Goal: Connect with others: Connect with others

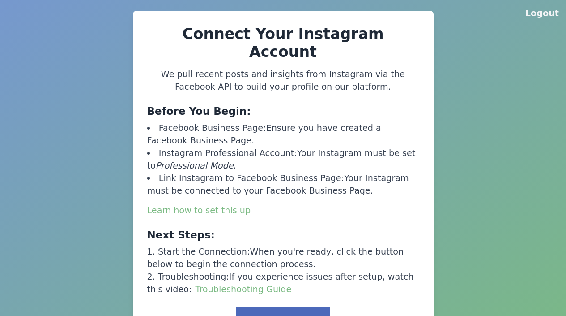
click at [286, 306] on button "Link to Facebook" at bounding box center [282, 320] width 93 height 28
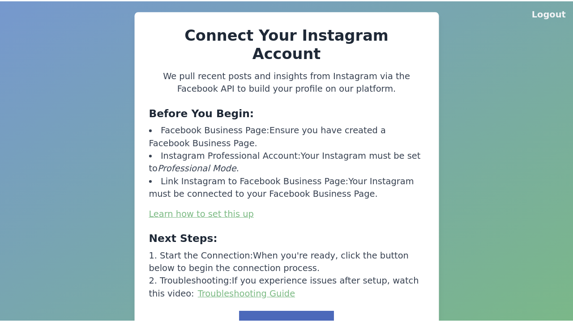
scroll to position [0, 0]
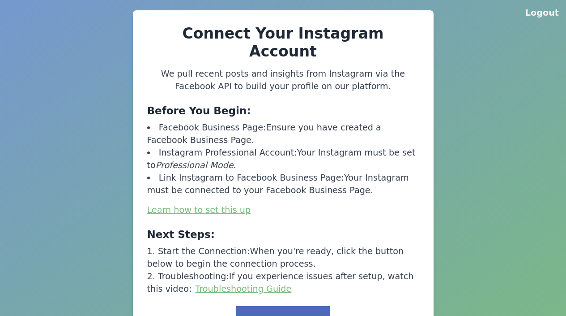
click at [286, 306] on button "Link to Facebook" at bounding box center [282, 320] width 93 height 28
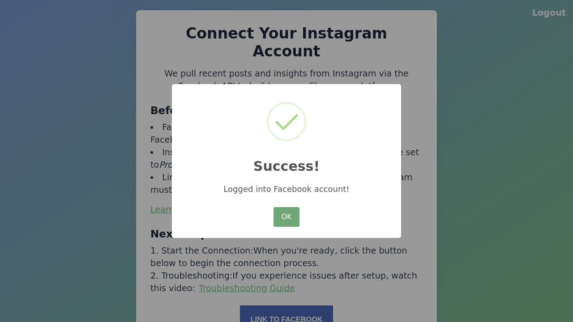
click at [286, 218] on button "OK" at bounding box center [286, 217] width 26 height 20
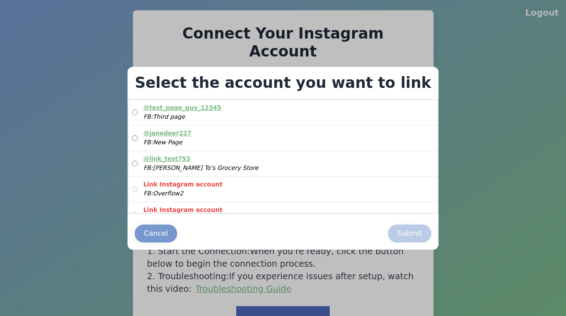
click at [280, 163] on label "@ link_test753 FB: John To's Grocery Store" at bounding box center [282, 163] width 309 height 25
click at [397, 233] on div "Submit" at bounding box center [410, 233] width 26 height 11
